Goal: Obtain resource: Obtain resource

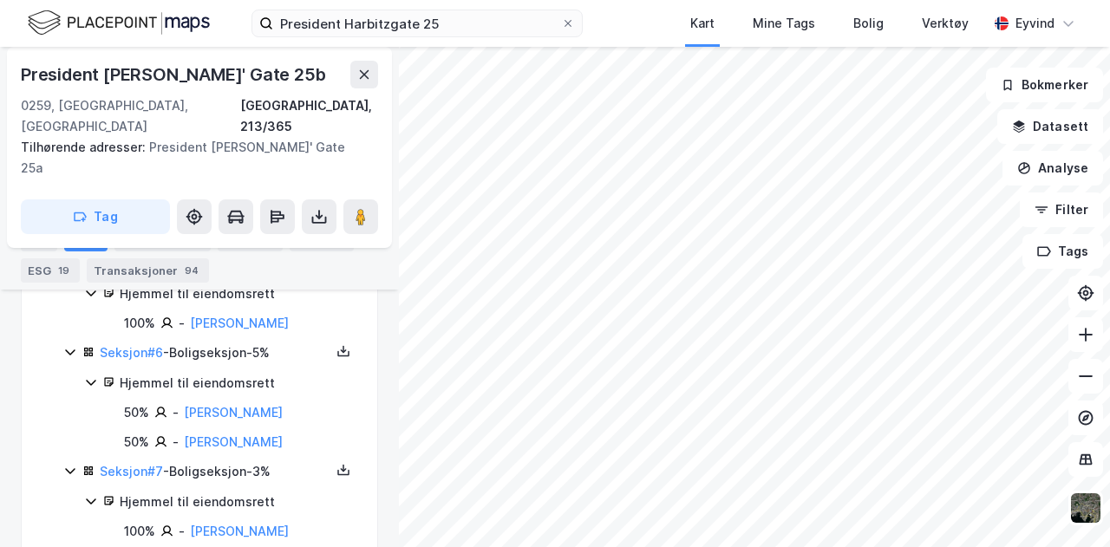
scroll to position [754, 0]
click at [337, 350] on icon at bounding box center [343, 353] width 12 height 6
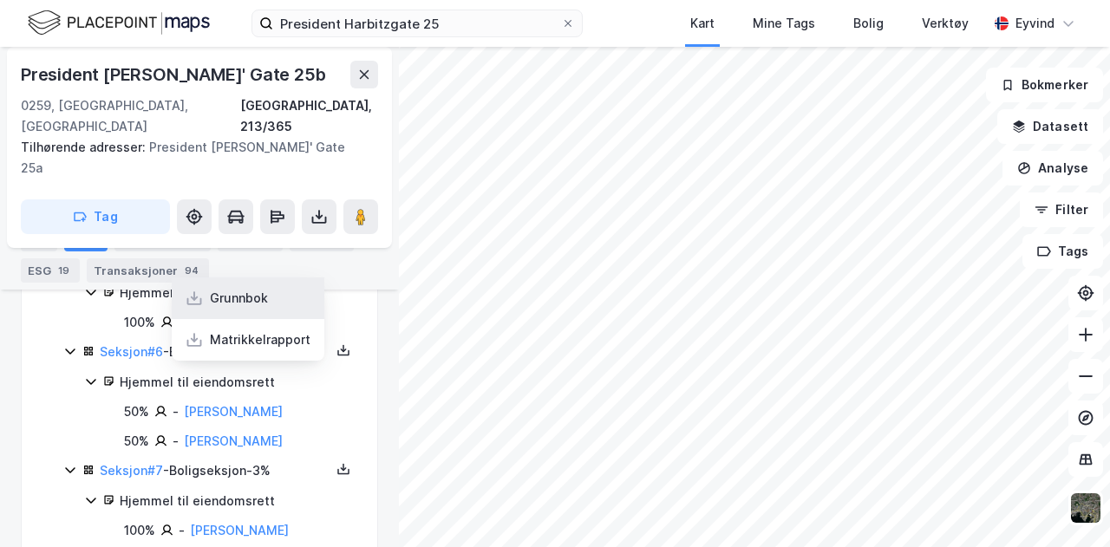
click at [239, 277] on div "Grunnbok" at bounding box center [248, 298] width 153 height 42
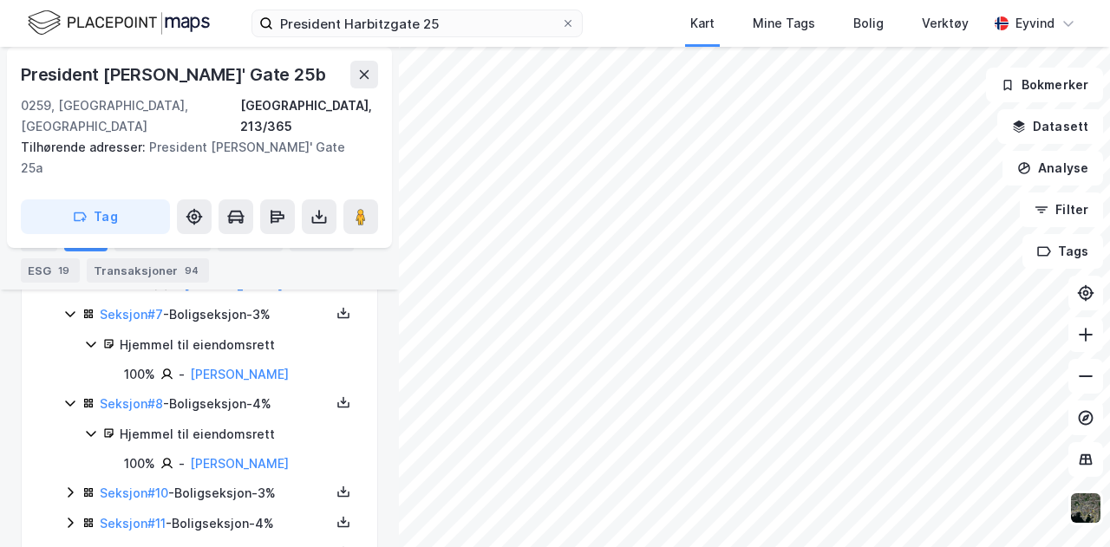
scroll to position [911, 0]
click at [336, 484] on icon at bounding box center [343, 491] width 14 height 14
click at [35, 490] on div "[GEOGRAPHIC_DATA], 213/365 Seksjoner ( 27 ) Seksjon # 1 - Boligseksjon - 4% Sek…" at bounding box center [199, 378] width 355 height 1339
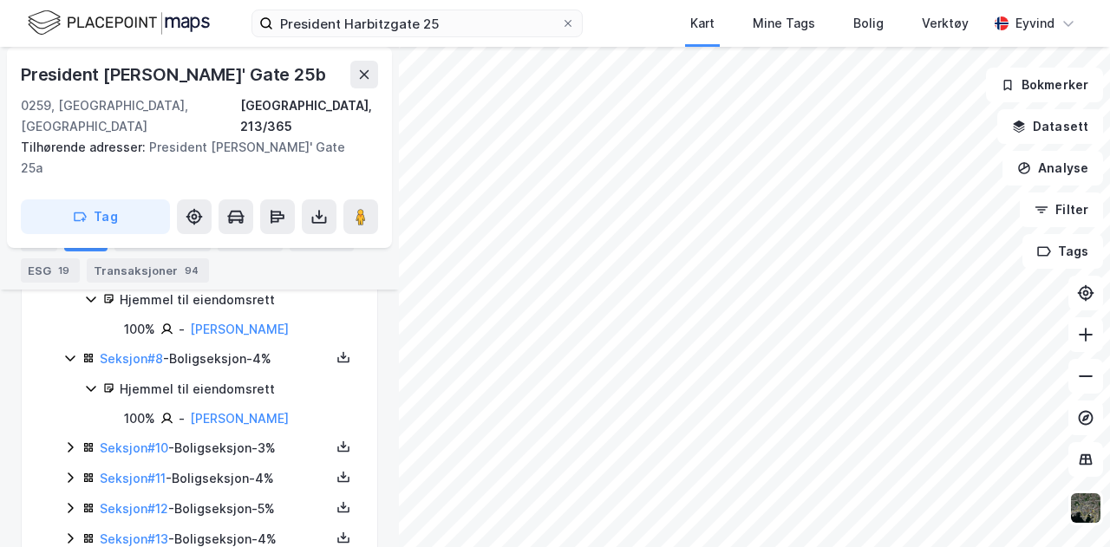
scroll to position [956, 0]
click at [73, 441] on icon at bounding box center [70, 446] width 5 height 10
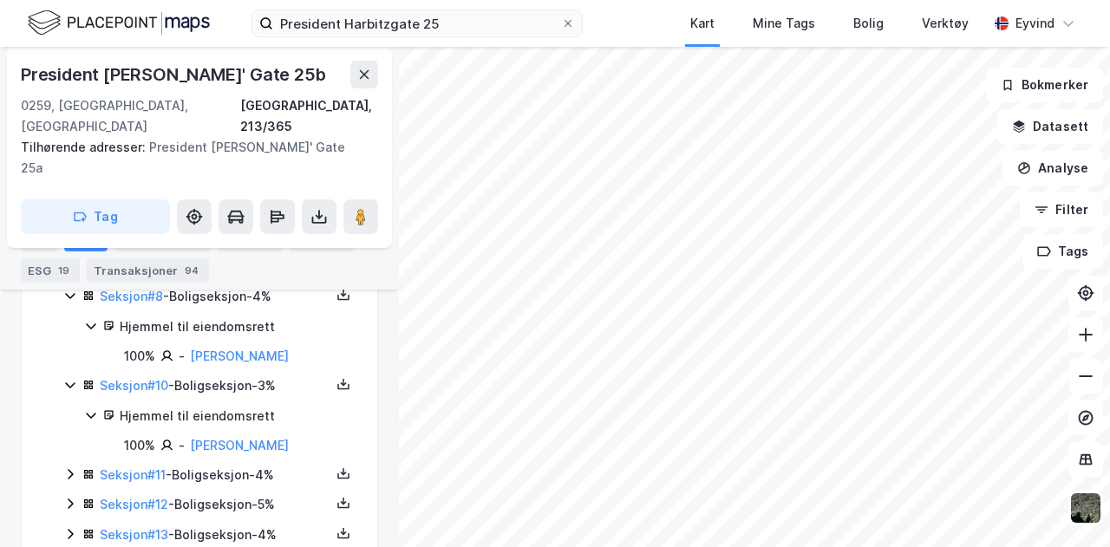
scroll to position [1017, 0]
click at [68, 468] on icon at bounding box center [70, 475] width 14 height 14
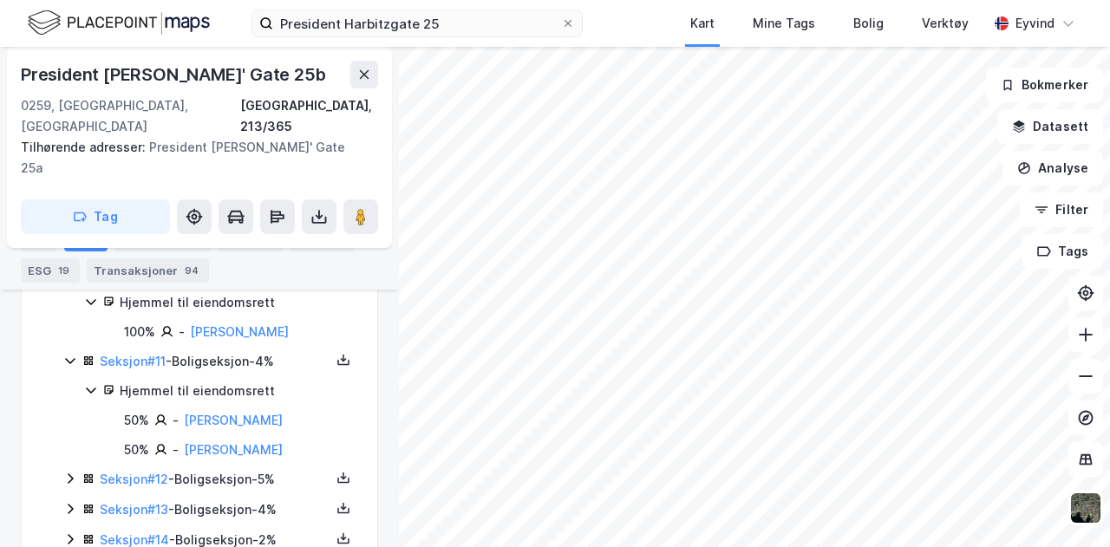
scroll to position [1131, 0]
click at [63, 472] on icon at bounding box center [70, 479] width 14 height 14
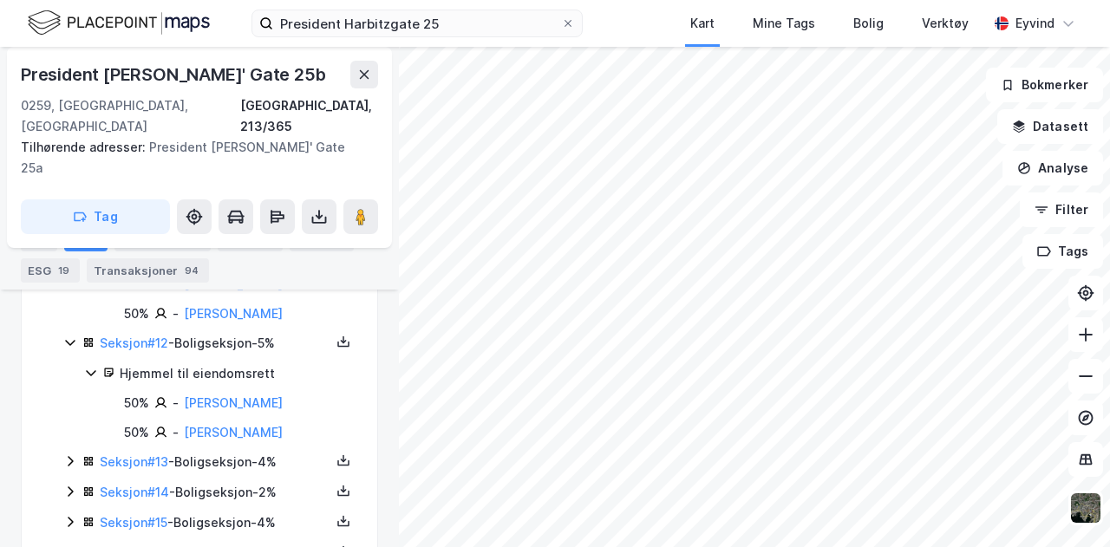
scroll to position [1268, 0]
click at [66, 453] on icon at bounding box center [70, 460] width 14 height 14
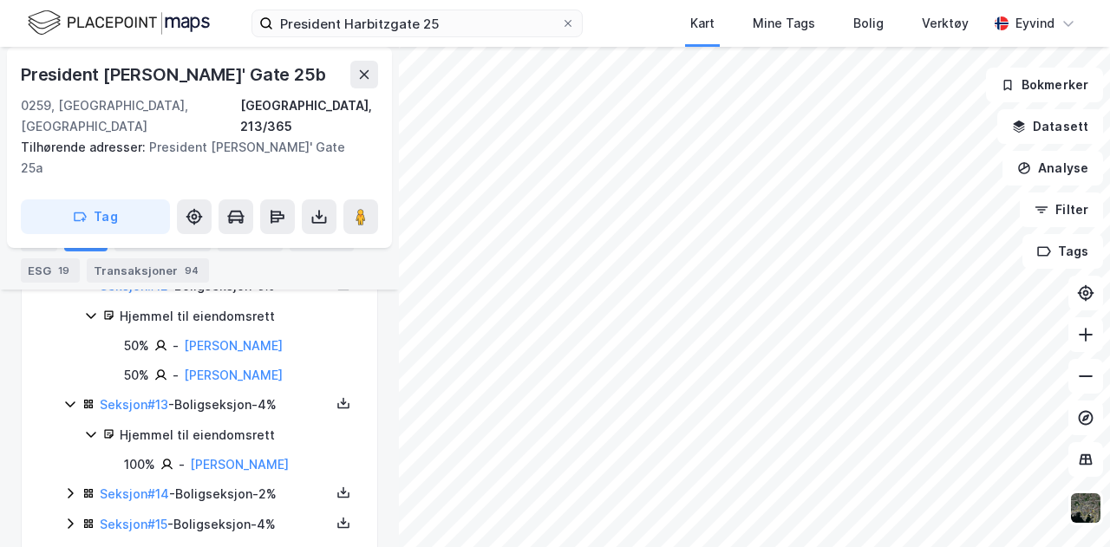
scroll to position [1324, 0]
click at [70, 489] on icon at bounding box center [70, 494] width 5 height 10
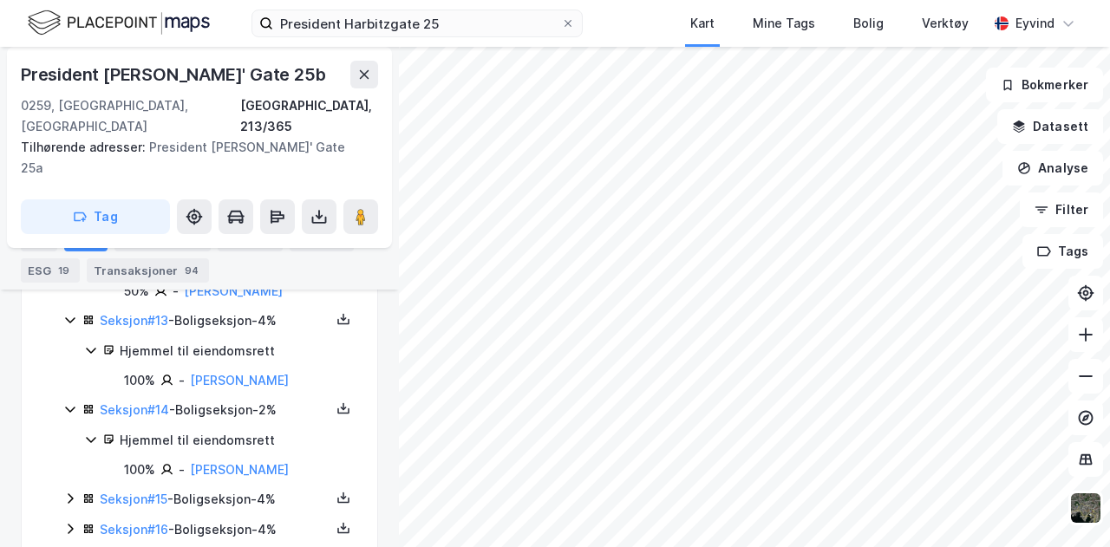
scroll to position [1410, 0]
click at [342, 398] on div "Seksjon # 14 - Boligseksjon - 2%" at bounding box center [219, 408] width 274 height 21
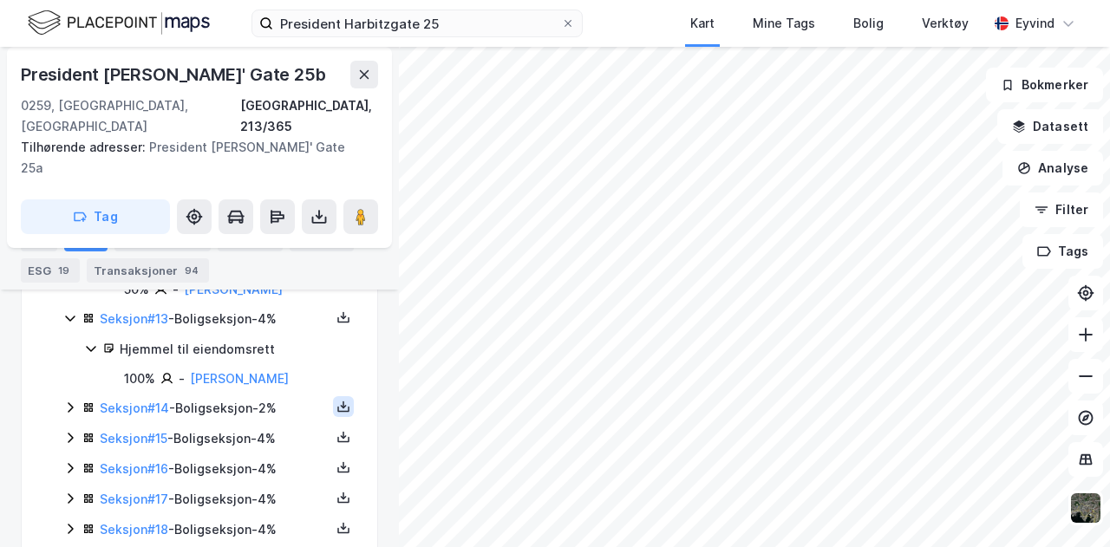
click at [336, 400] on icon at bounding box center [343, 407] width 14 height 14
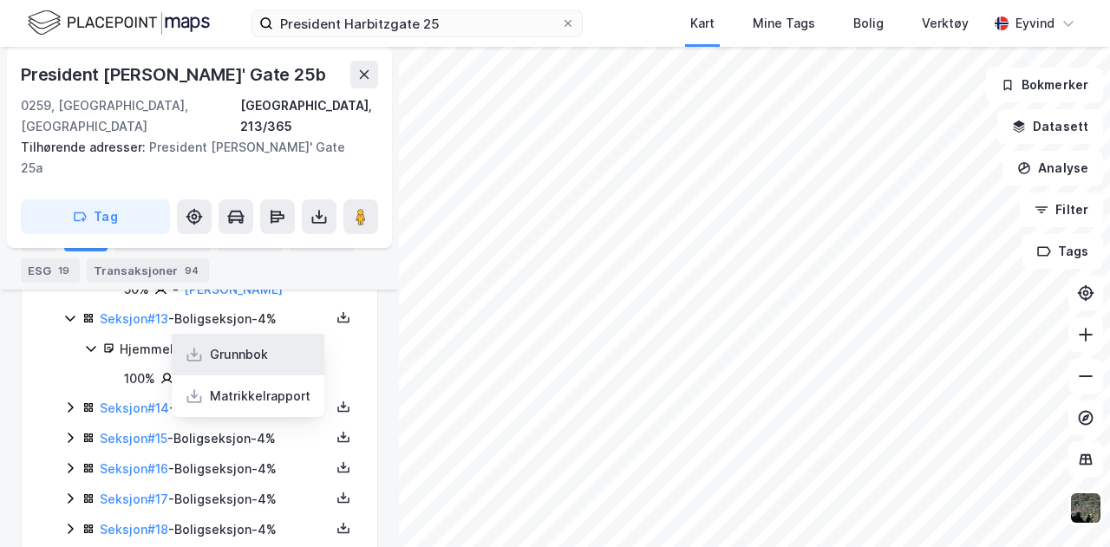
click at [244, 334] on div "Grunnbok" at bounding box center [248, 355] width 153 height 42
